Goal: Task Accomplishment & Management: Manage account settings

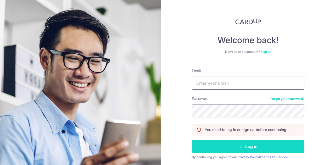
type input "[EMAIL_ADDRESS][DOMAIN_NAME]"
click at [244, 148] on button "Log in" at bounding box center [248, 146] width 113 height 13
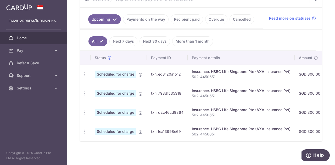
scroll to position [113, 0]
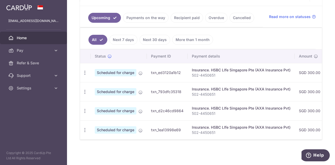
click at [198, 154] on div "× Pause Schedule Pause all future payments in this series Pause just this one p…" at bounding box center [201, 82] width 268 height 165
